Goal: Task Accomplishment & Management: Manage account settings

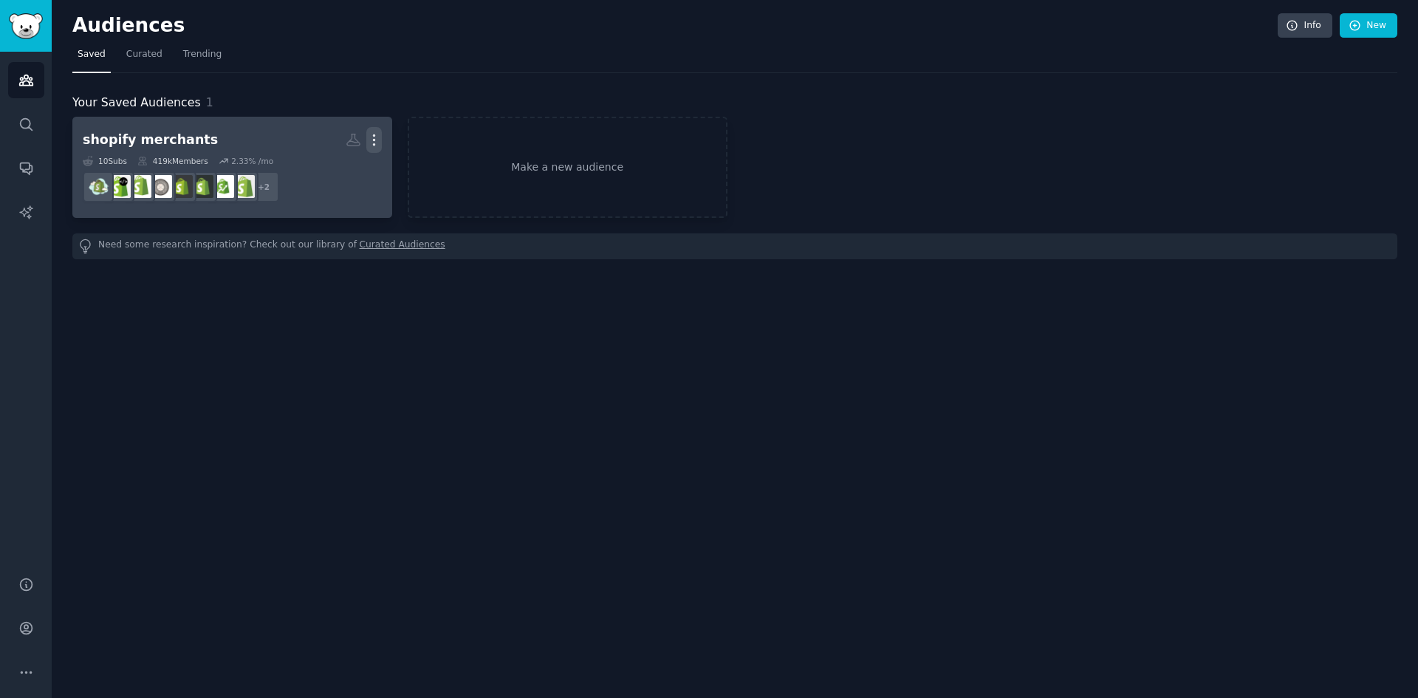
click at [377, 145] on icon "button" at bounding box center [374, 140] width 16 height 16
click at [317, 205] on dd "r/shopify_geeks, r/shopify + 2" at bounding box center [232, 186] width 299 height 41
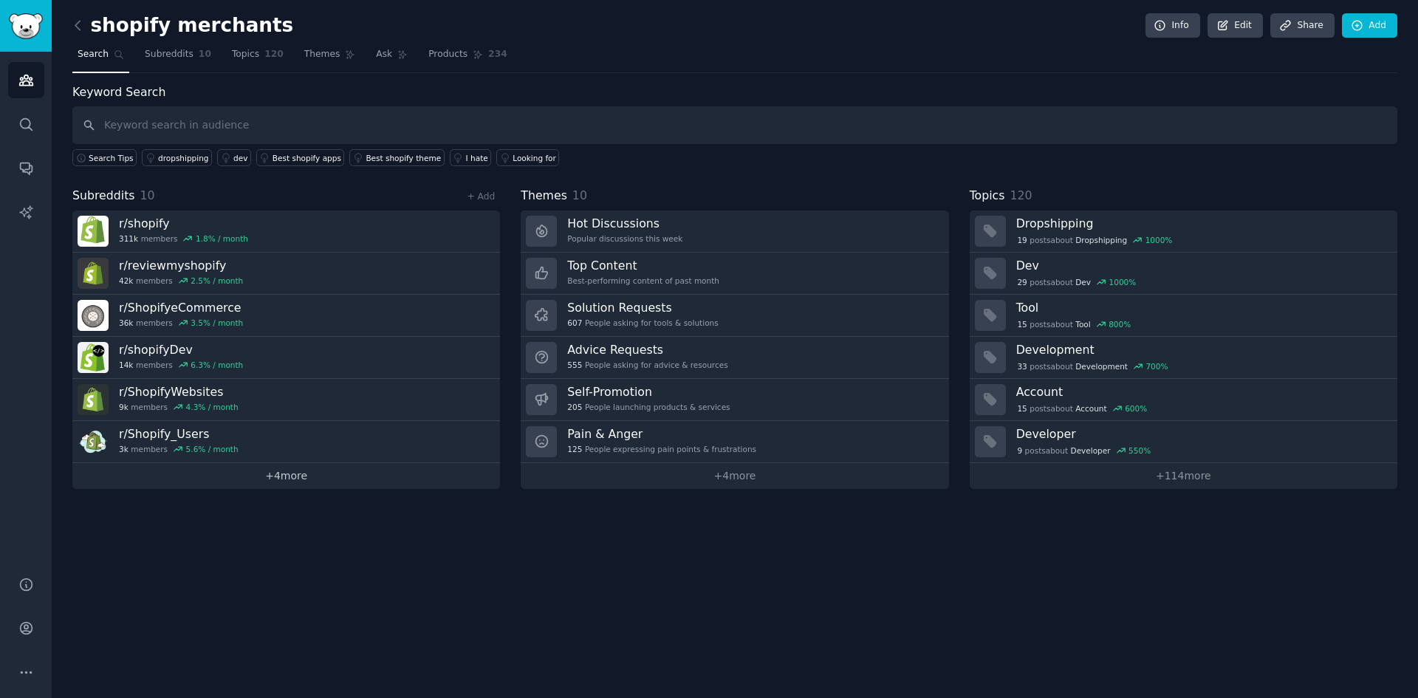
click at [301, 474] on link "+ 4 more" at bounding box center [286, 476] width 428 height 26
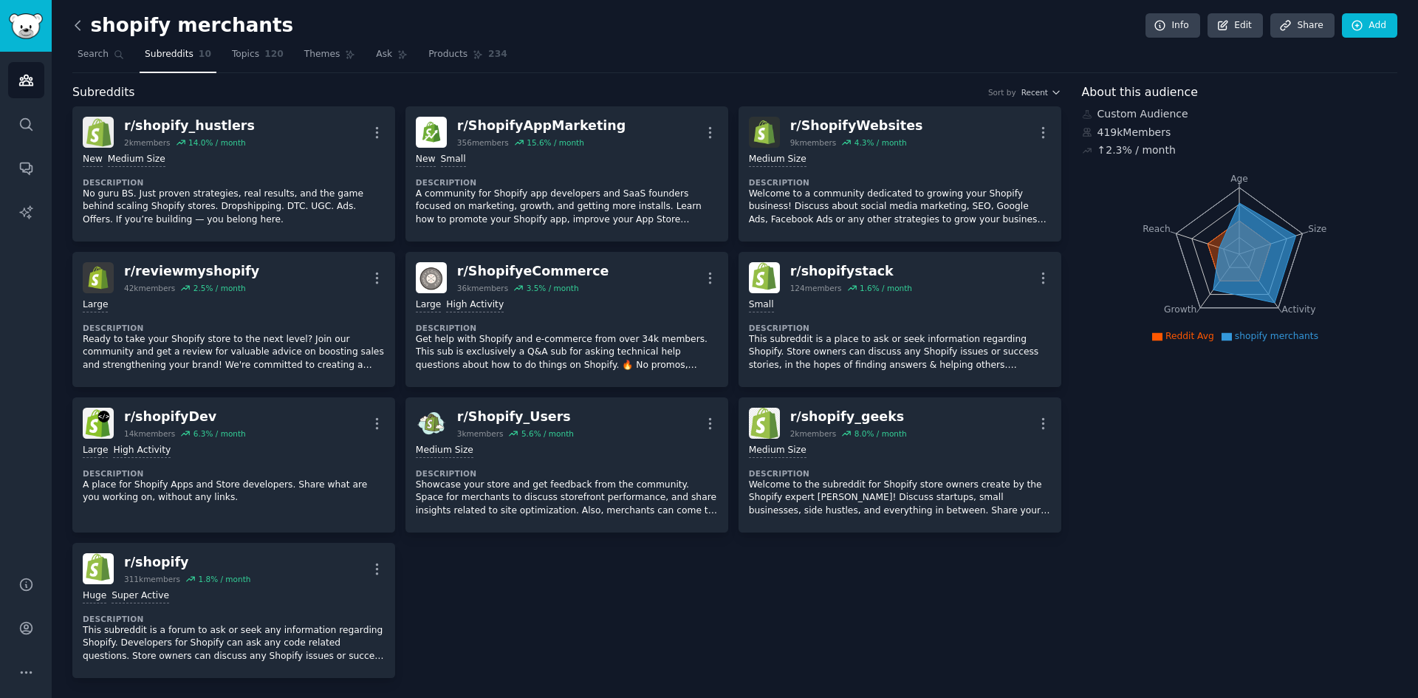
click at [82, 30] on icon at bounding box center [78, 26] width 16 height 16
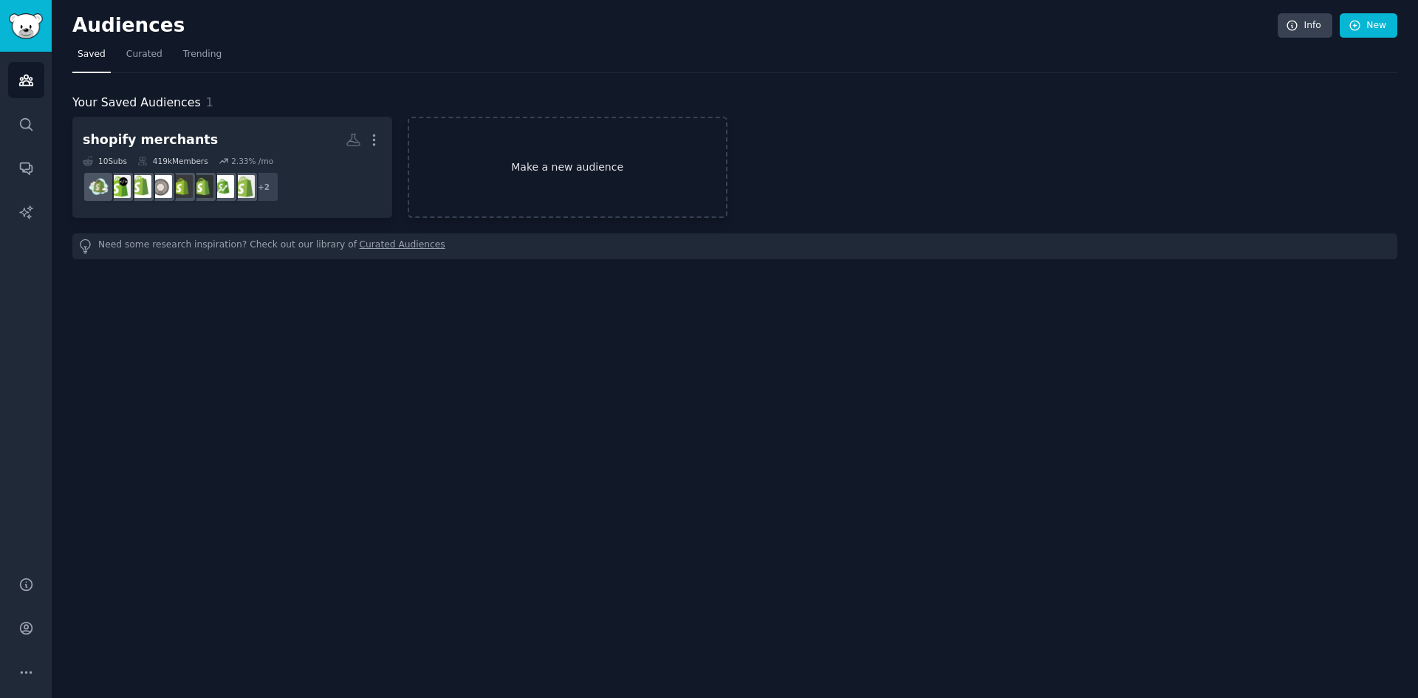
click at [548, 174] on link "Make a new audience" at bounding box center [568, 167] width 320 height 101
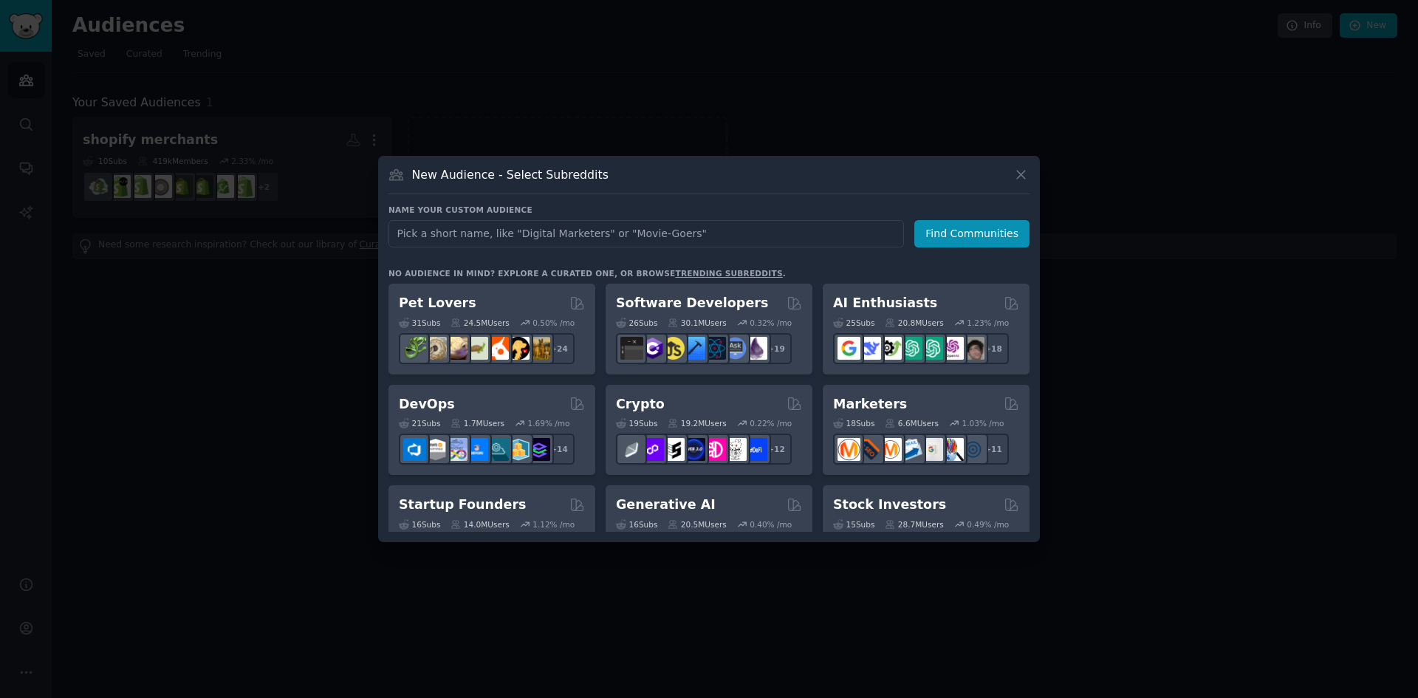
click at [532, 237] on input "text" at bounding box center [646, 233] width 516 height 27
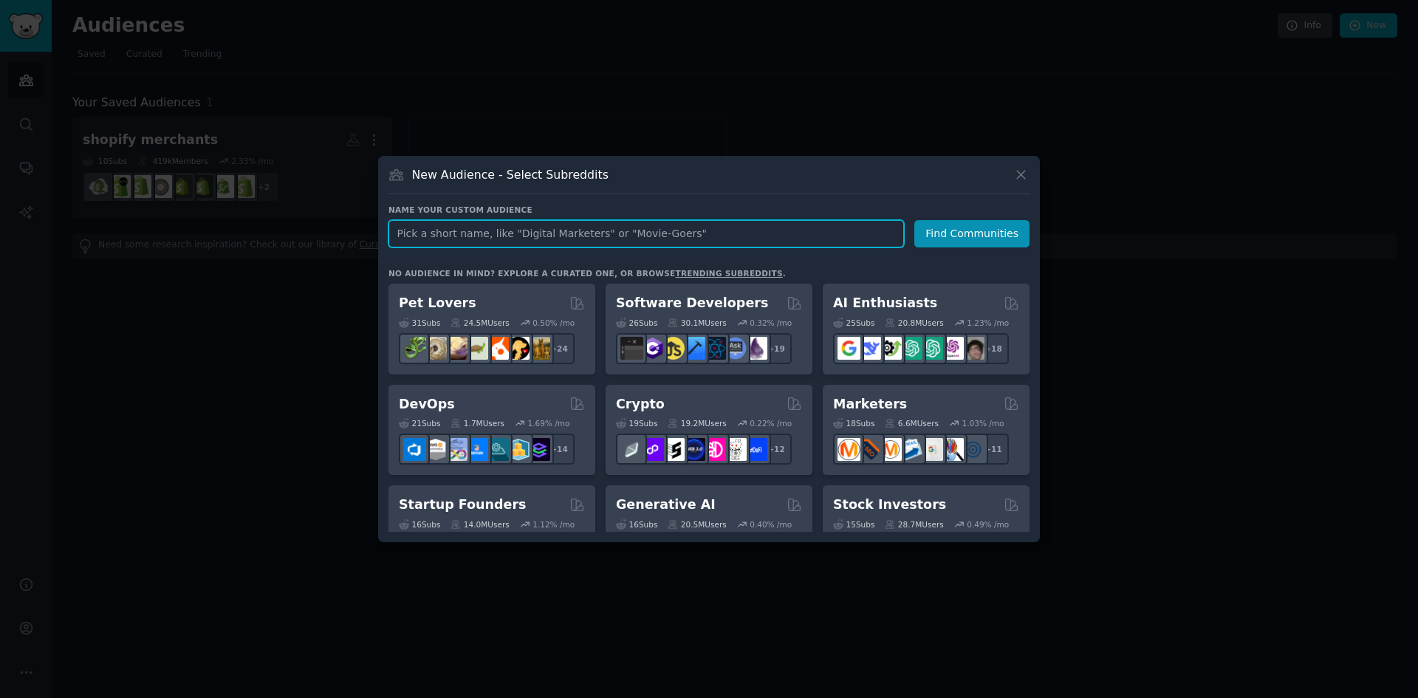
click at [558, 239] on input "text" at bounding box center [646, 233] width 516 height 27
type input "Shopify Dropshipping"
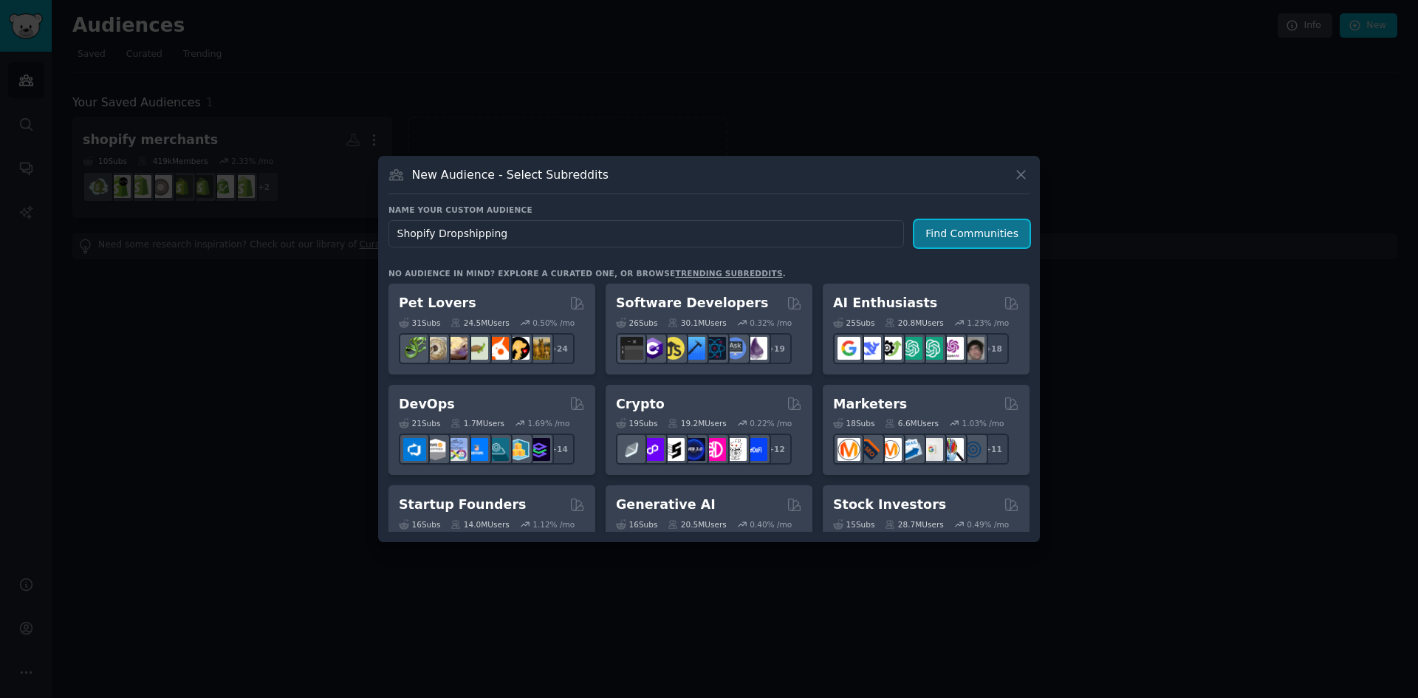
click at [944, 232] on button "Find Communities" at bounding box center [971, 233] width 115 height 27
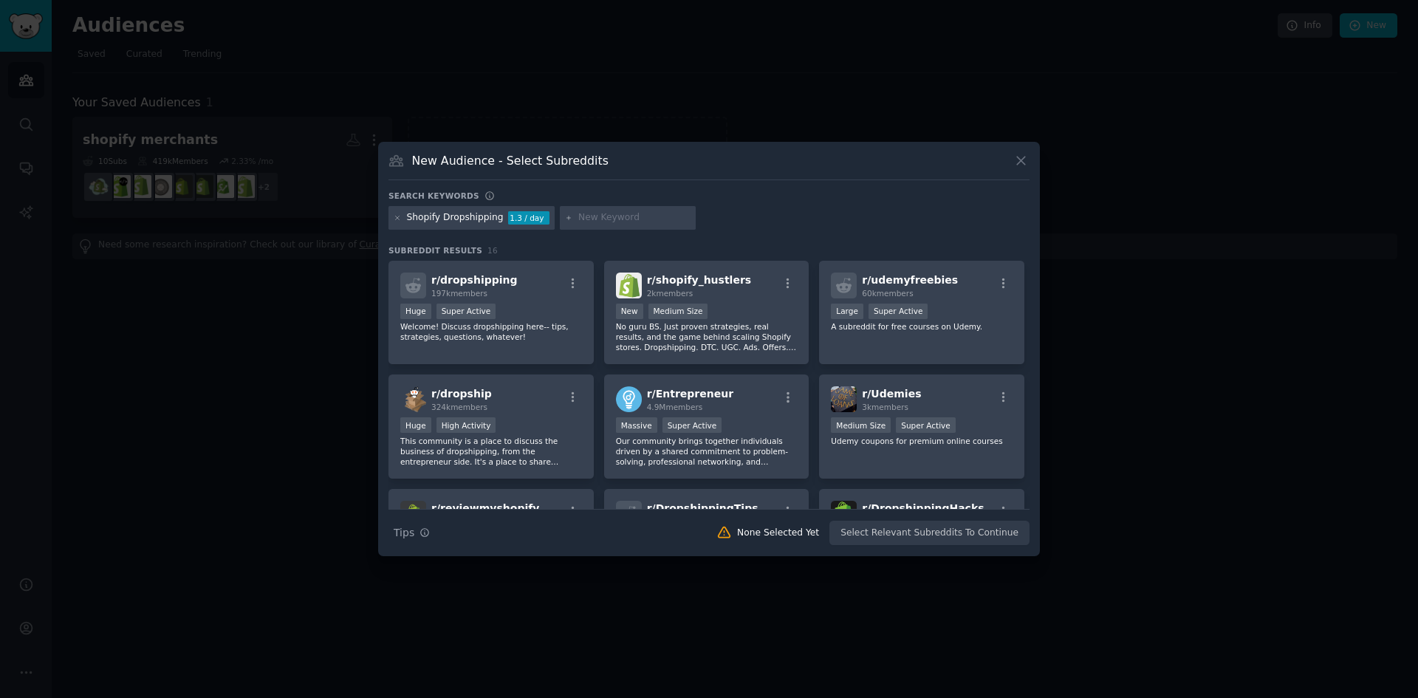
click at [486, 213] on div "Shopify Dropshipping" at bounding box center [455, 217] width 97 height 13
click at [397, 222] on icon at bounding box center [398, 218] width 8 height 8
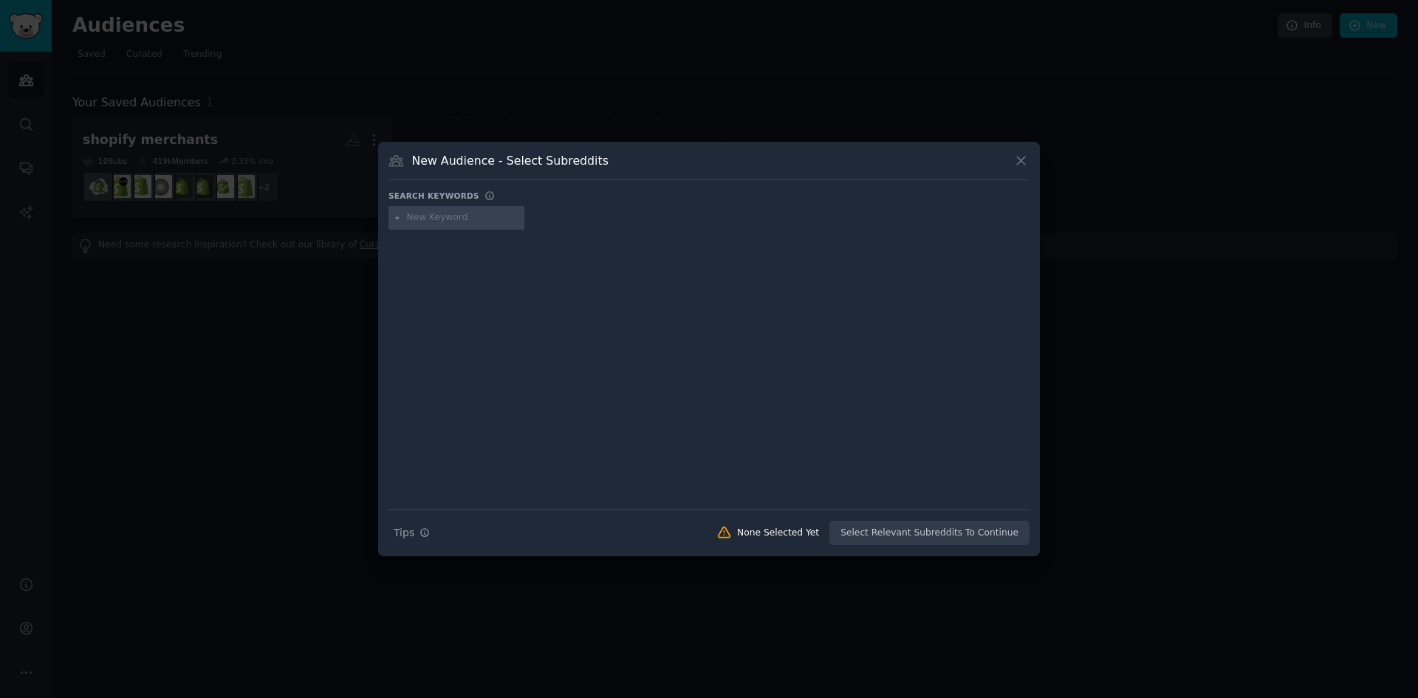
click at [424, 216] on input "text" at bounding box center [463, 217] width 112 height 13
paste input "r/Dropshipping_Guide"
type input "r/Dropshipping_Guide"
click at [1013, 161] on icon at bounding box center [1021, 161] width 16 height 16
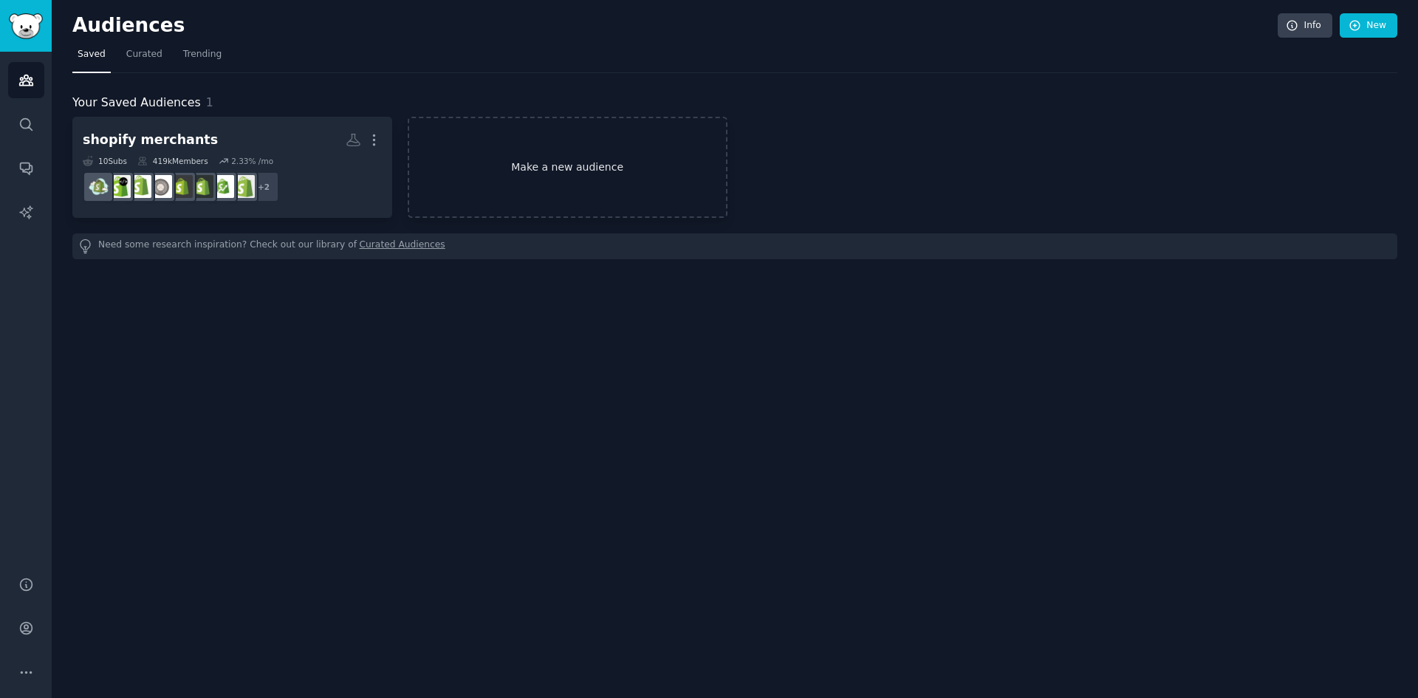
click at [587, 165] on link "Make a new audience" at bounding box center [568, 167] width 320 height 101
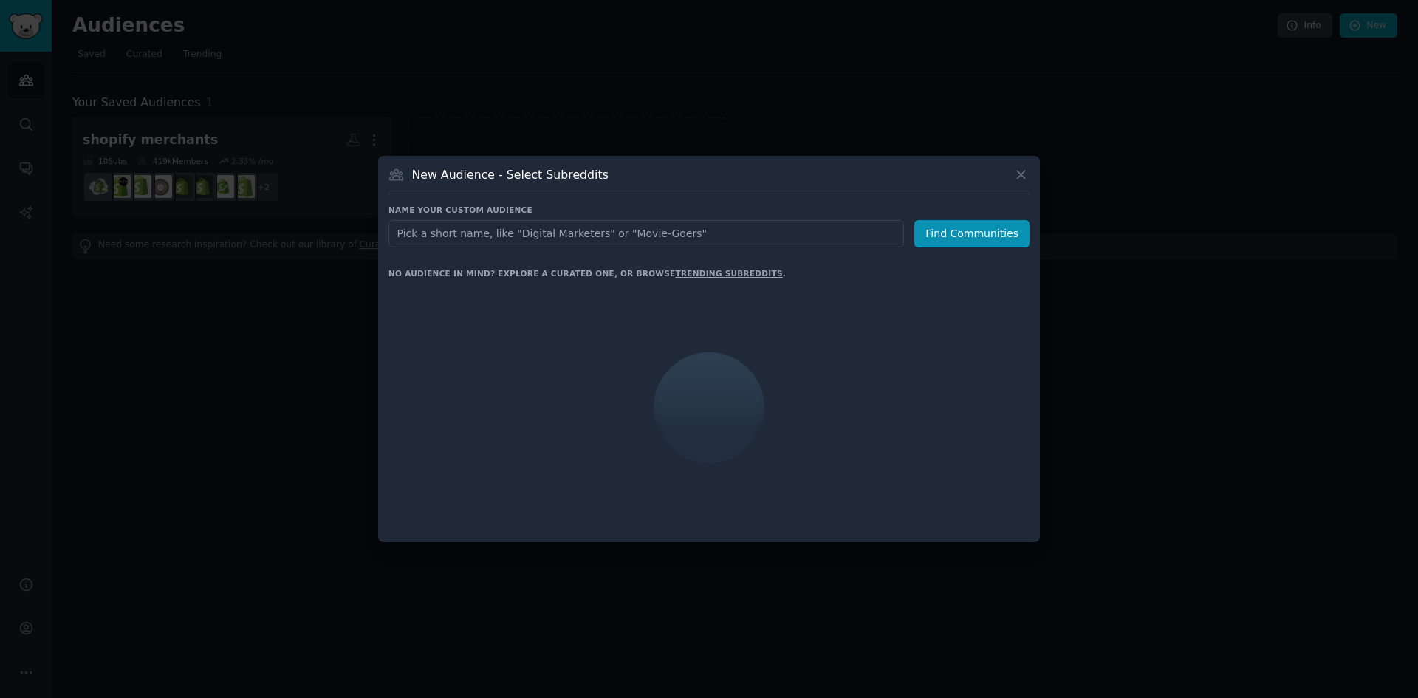
click at [515, 233] on input "text" at bounding box center [646, 233] width 516 height 27
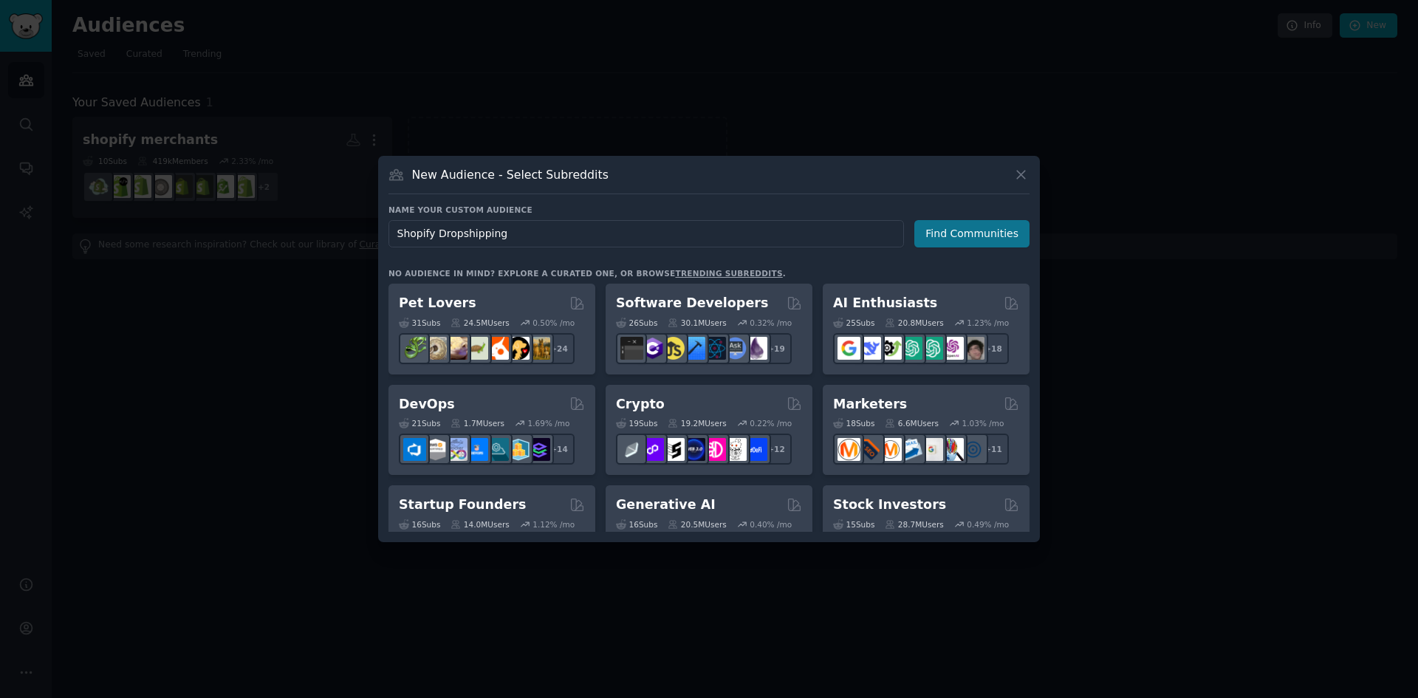
type input "Shopify Dropshipping"
click at [973, 240] on button "Find Communities" at bounding box center [971, 233] width 115 height 27
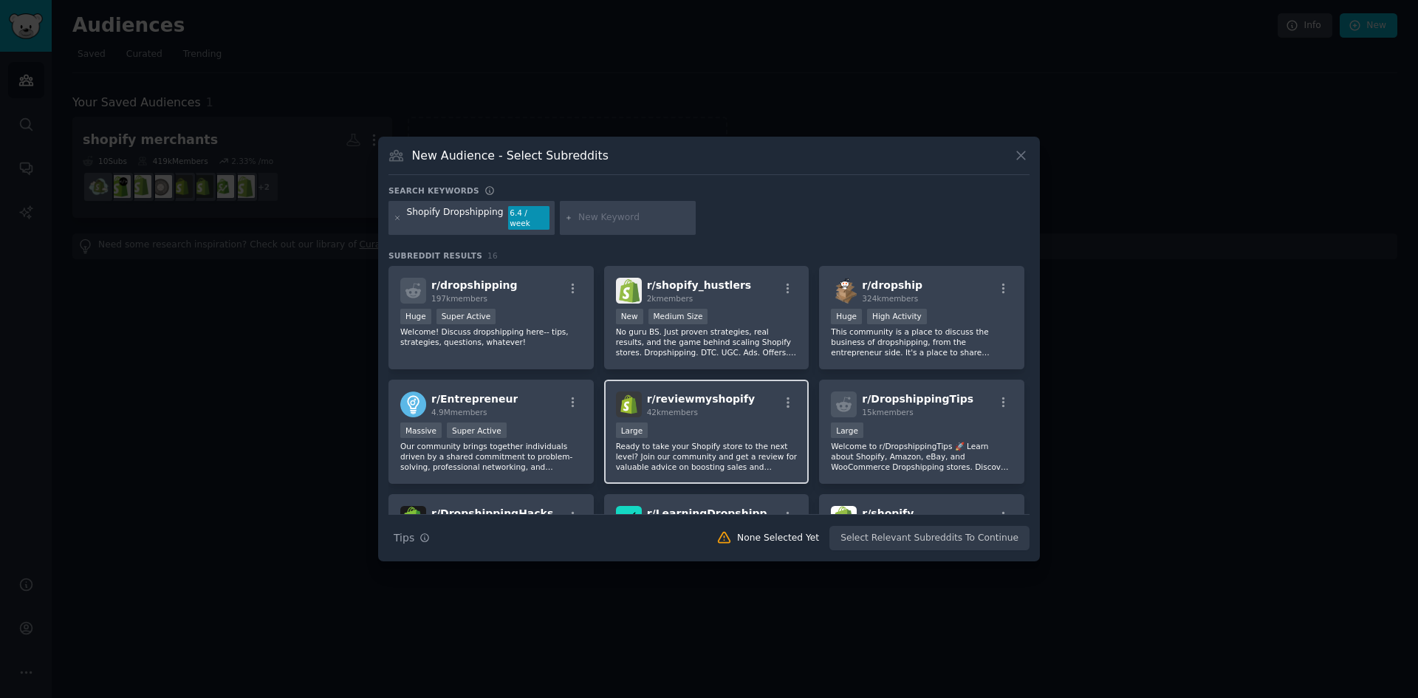
scroll to position [197, 0]
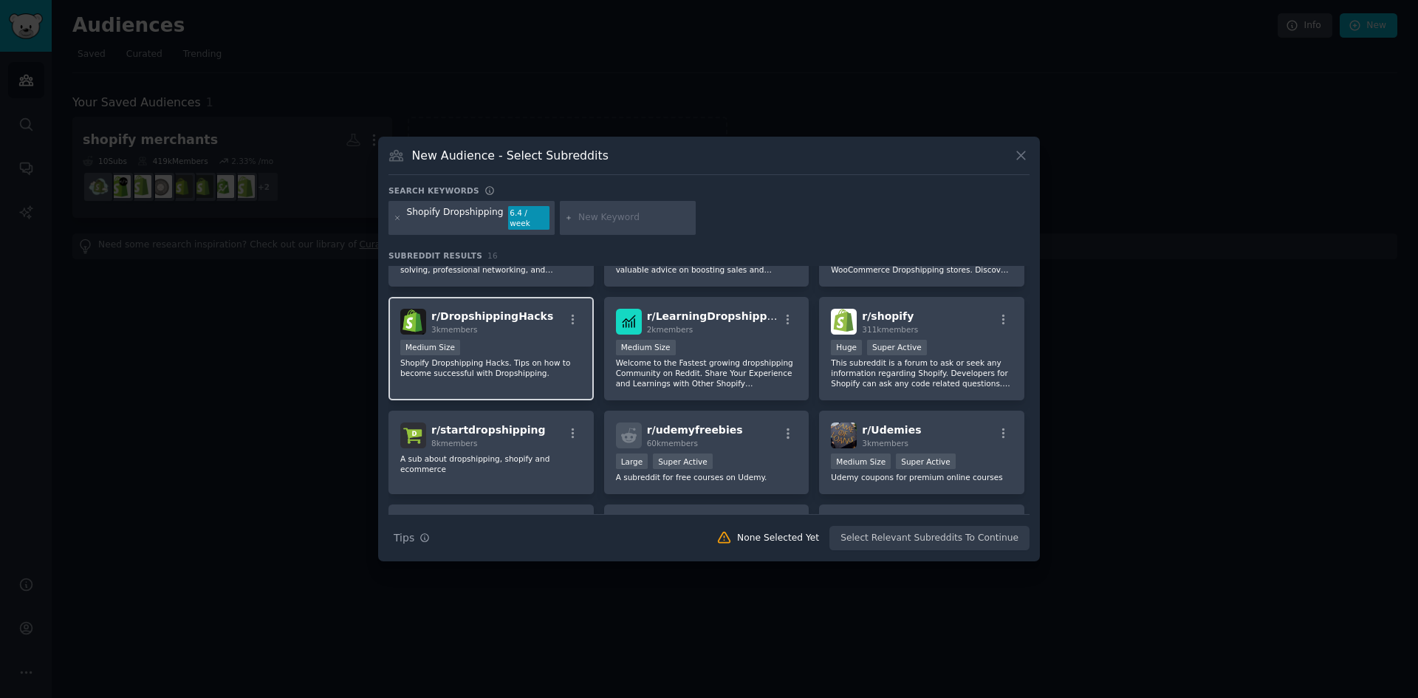
click at [506, 310] on span "r/ DropshippingHacks" at bounding box center [492, 316] width 122 height 12
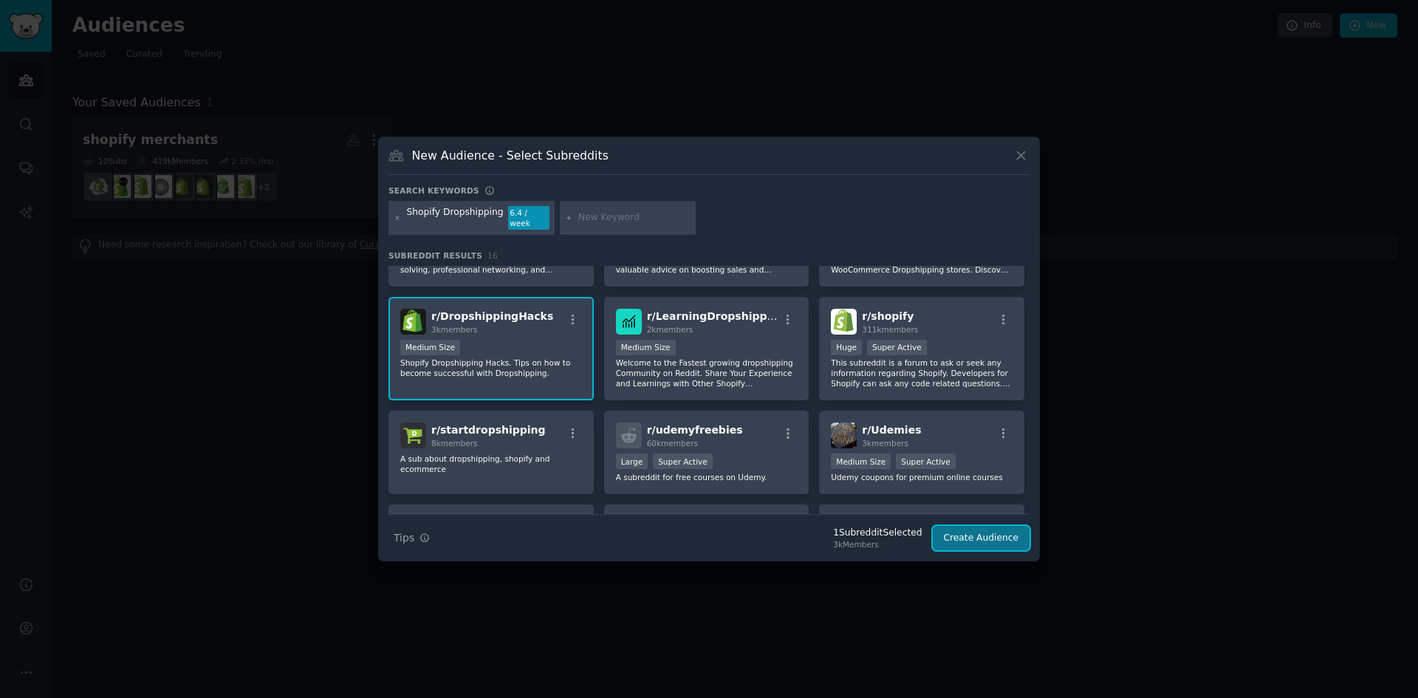
click at [981, 541] on button "Create Audience" at bounding box center [981, 538] width 97 height 25
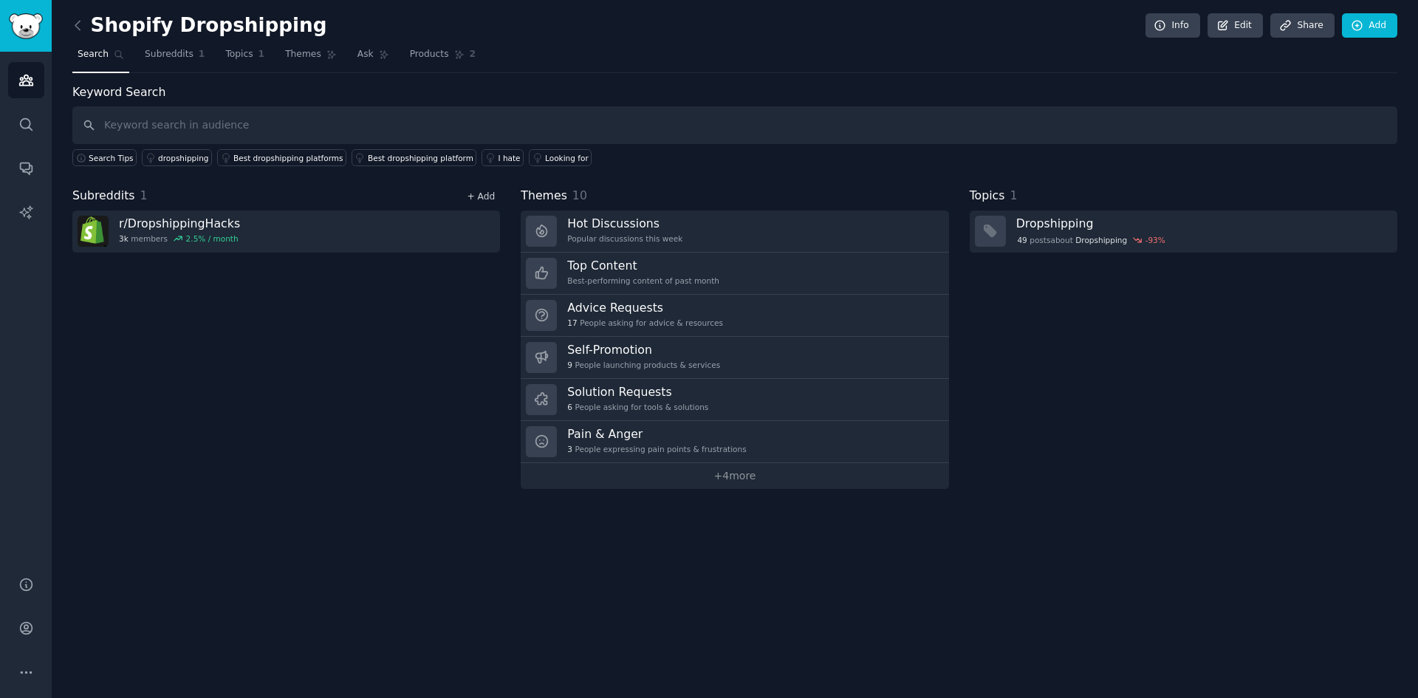
click at [483, 196] on link "+ Add" at bounding box center [481, 196] width 28 height 10
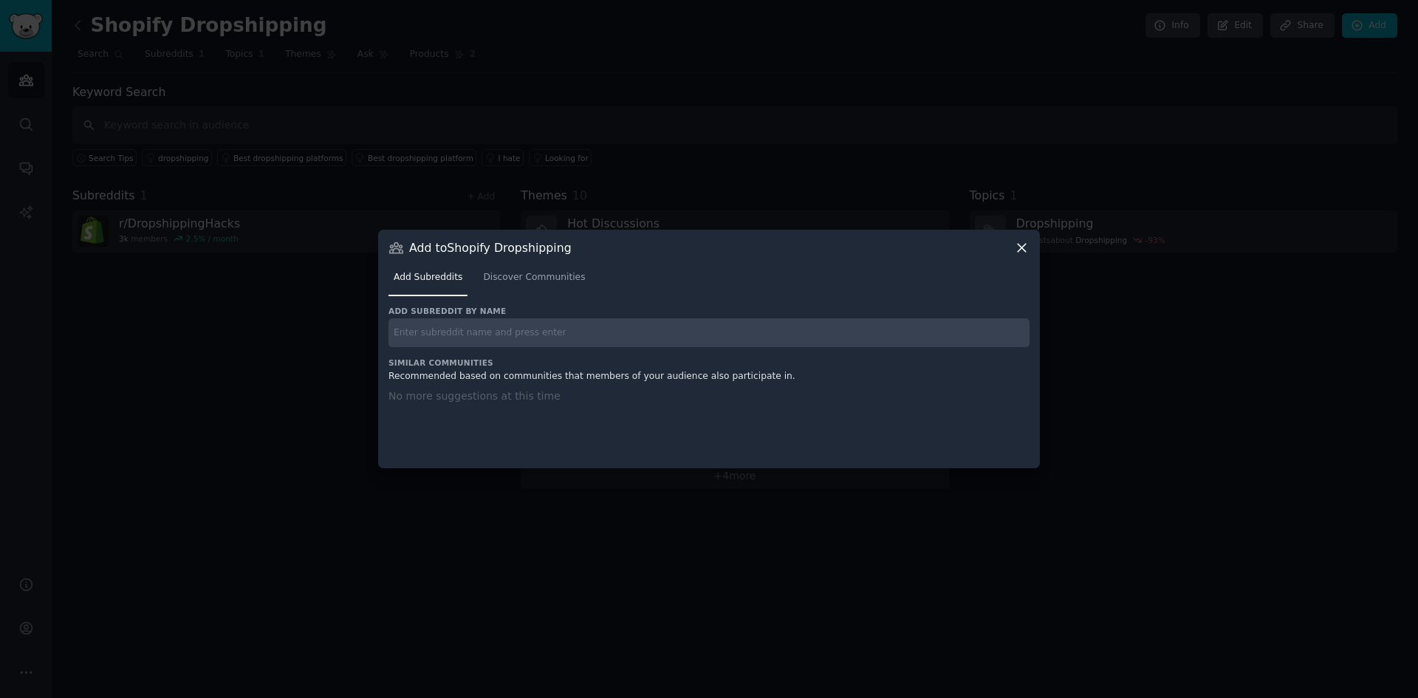
click at [466, 340] on input "text" at bounding box center [708, 332] width 641 height 29
paste input "r/Dropshipping_Guide"
type input "r/Dropshipping_Guide"
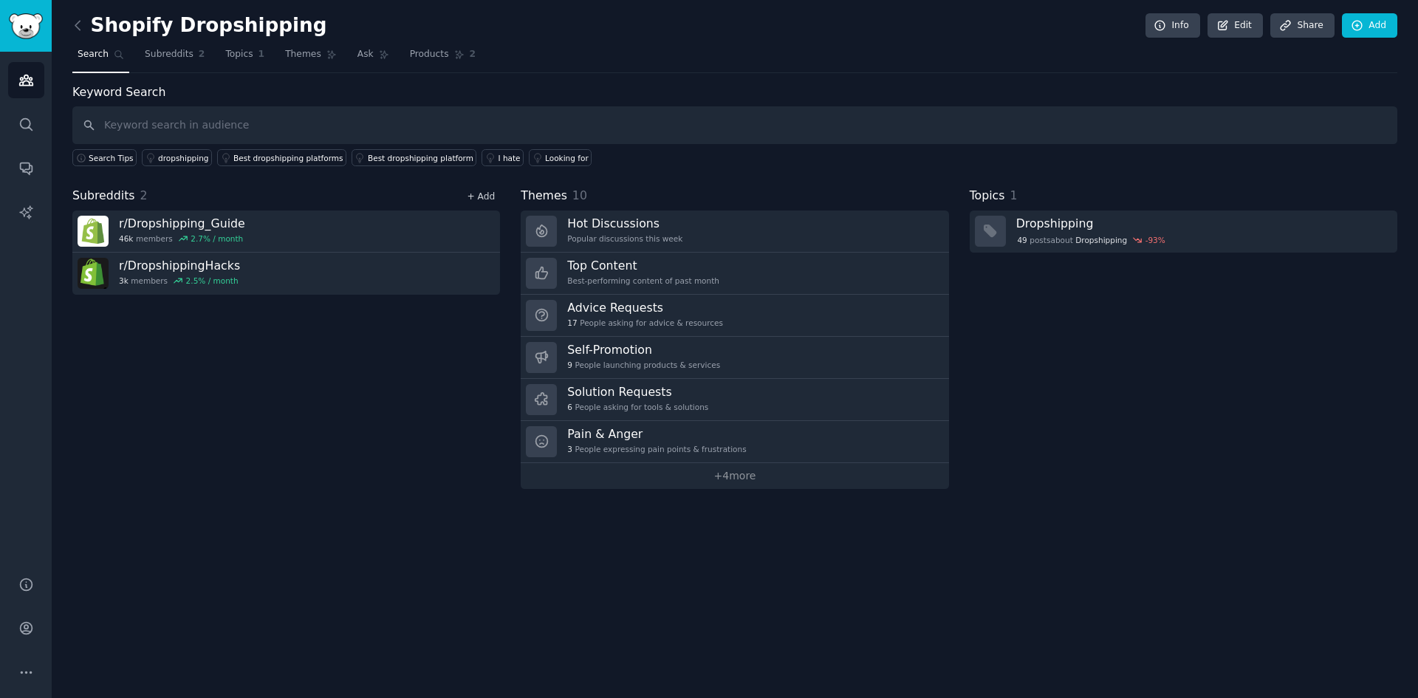
click at [490, 200] on link "+ Add" at bounding box center [481, 196] width 28 height 10
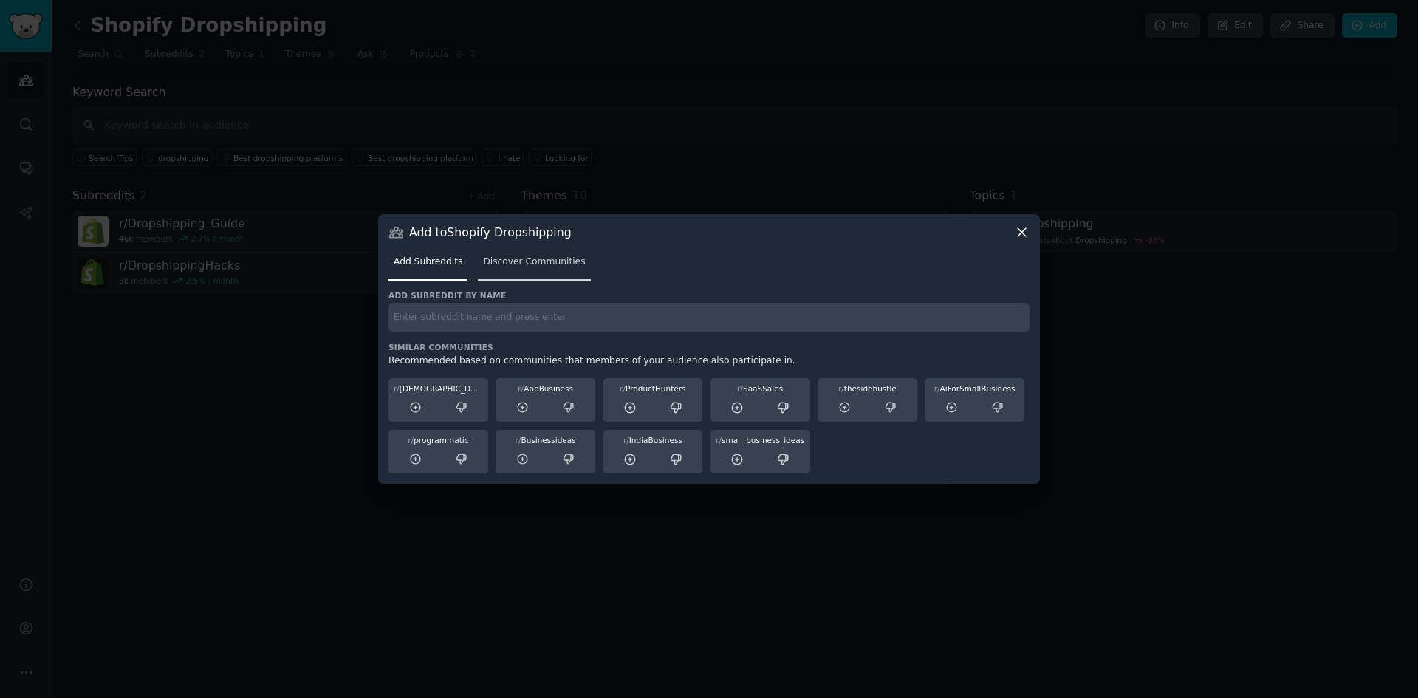
click at [531, 270] on link "Discover Communities" at bounding box center [534, 265] width 112 height 30
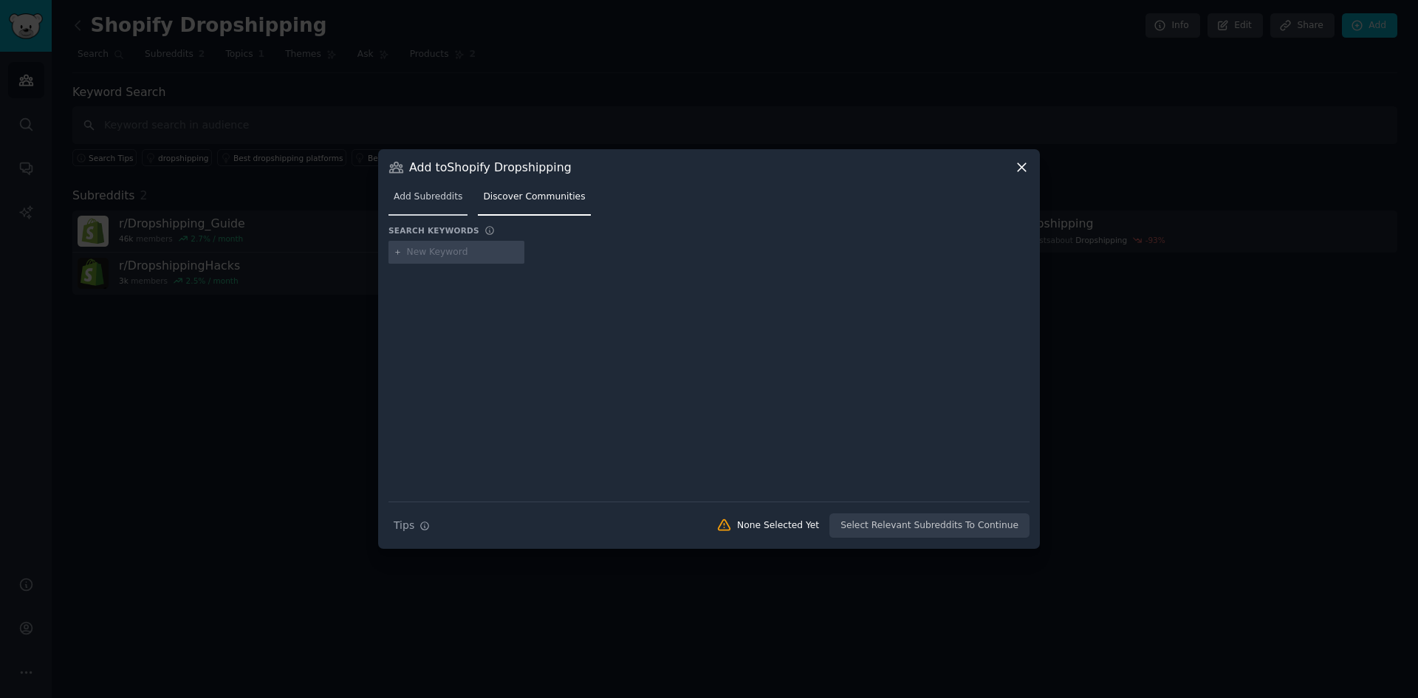
click at [410, 196] on span "Add Subreddits" at bounding box center [428, 197] width 69 height 13
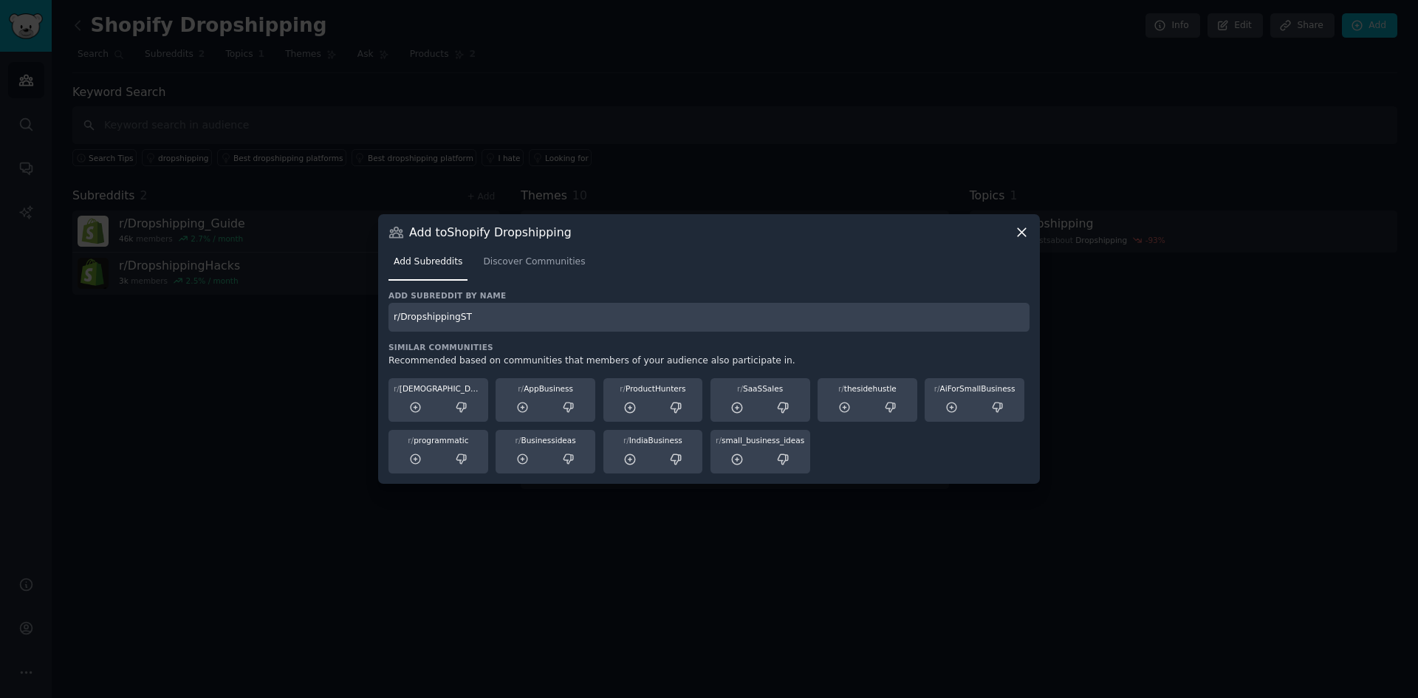
type input "r/DropshippingST"
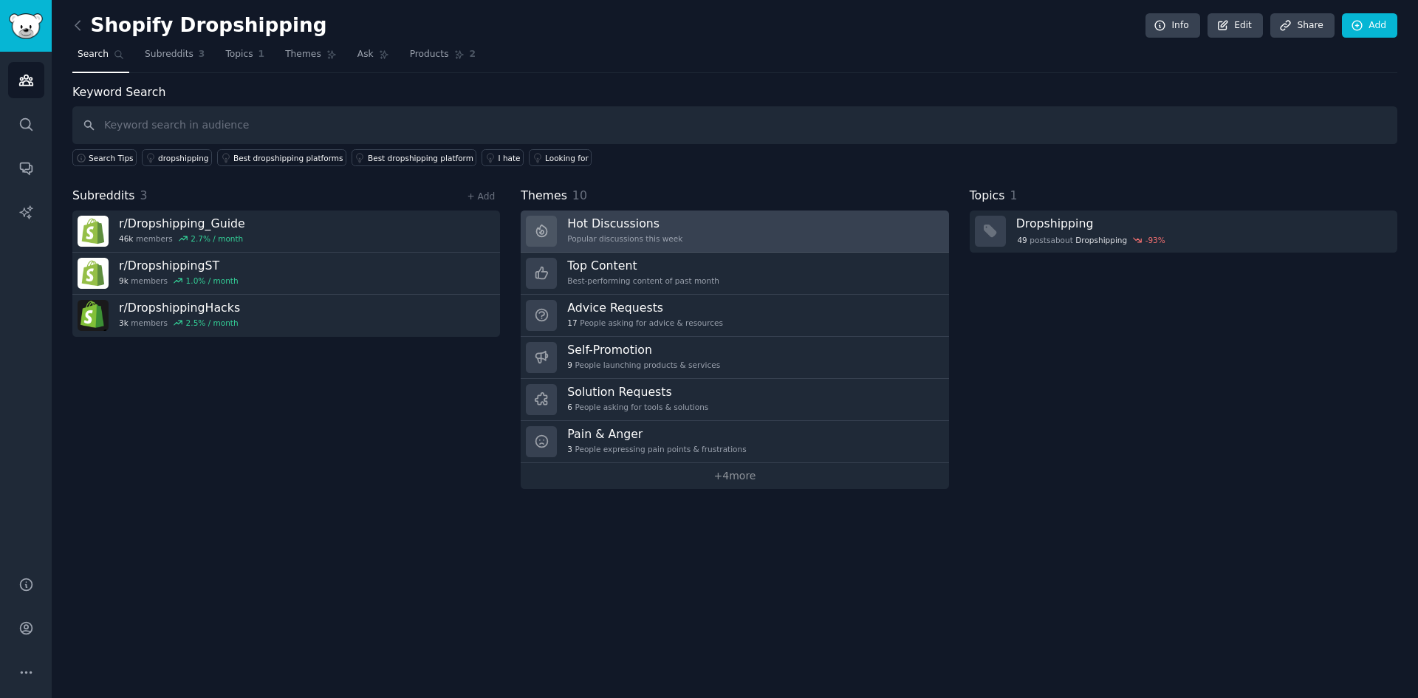
click at [654, 229] on h3 "Hot Discussions" at bounding box center [624, 224] width 115 height 16
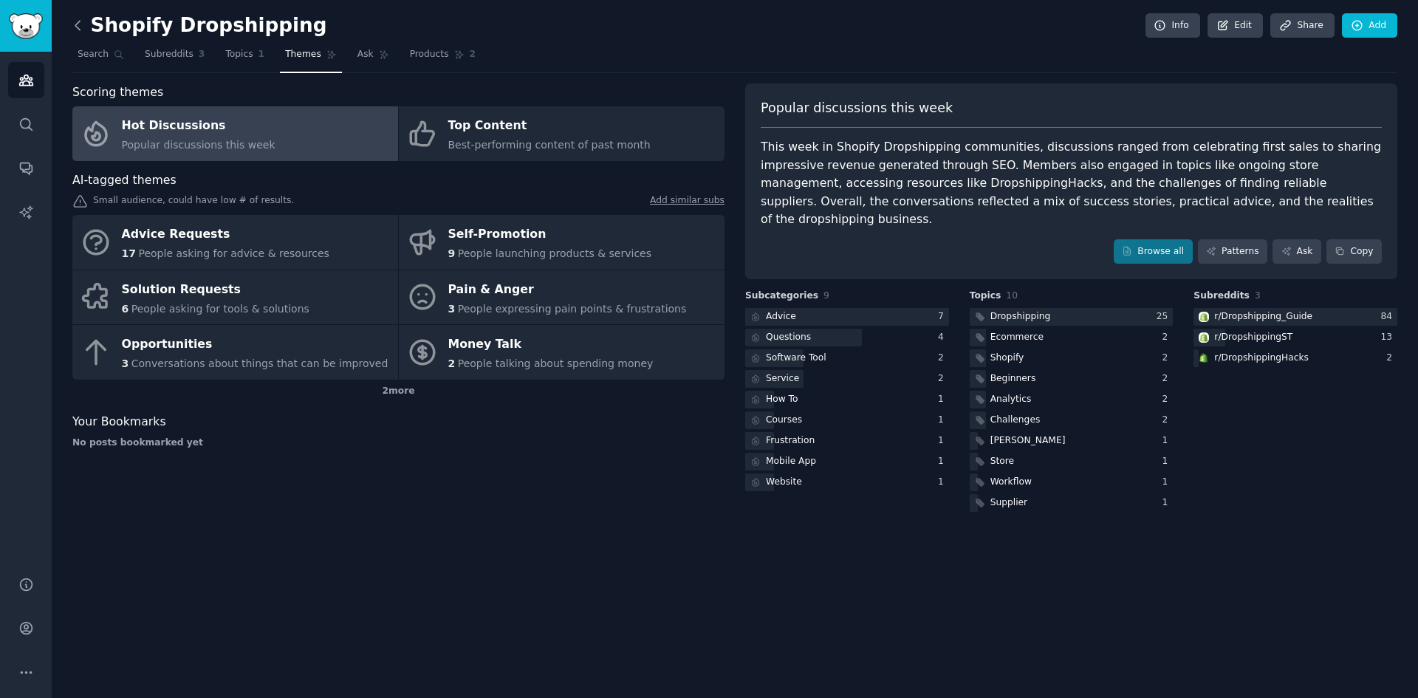
click at [76, 18] on icon at bounding box center [78, 26] width 16 height 16
